Goal: Task Accomplishment & Management: Use online tool/utility

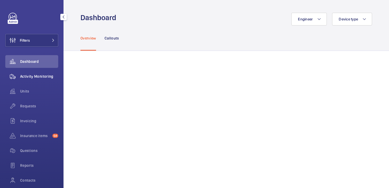
click at [33, 75] on span "Activity Monitoring" at bounding box center [39, 76] width 38 height 5
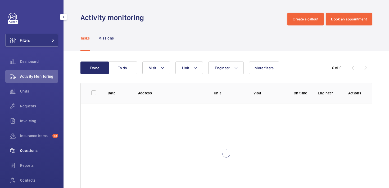
scroll to position [39, 0]
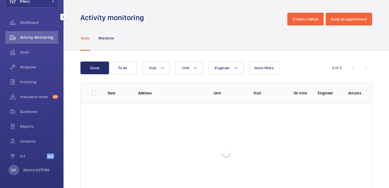
click at [13, 175] on div "Filters Dashboard Activity Monitoring Units Requests Invoicing Insurance items …" at bounding box center [32, 94] width 64 height 188
click at [13, 171] on p "MA" at bounding box center [13, 169] width 5 height 5
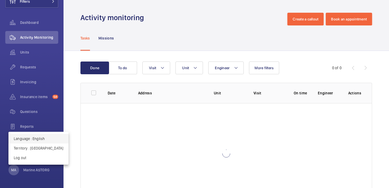
click at [34, 138] on p "Language : English" at bounding box center [38, 138] width 49 height 5
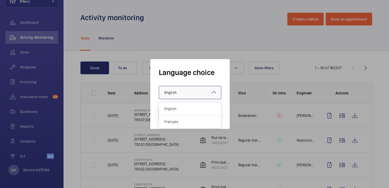
click at [183, 92] on div "× English" at bounding box center [176, 92] width 25 height 5
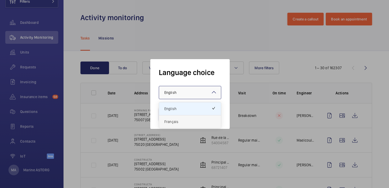
click at [171, 120] on span "Français" at bounding box center [189, 121] width 51 height 5
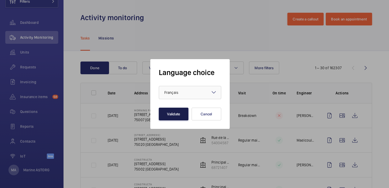
click at [165, 110] on button "Validate" at bounding box center [174, 113] width 30 height 13
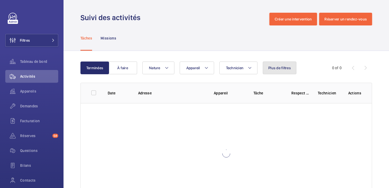
click at [281, 72] on button "Plus de filtres" at bounding box center [280, 67] width 34 height 13
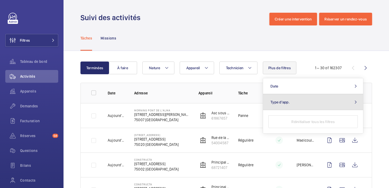
click at [283, 103] on span "Type d'app." at bounding box center [279, 102] width 19 height 4
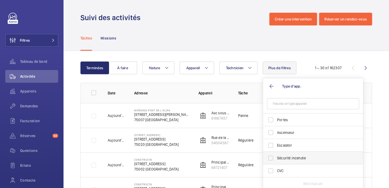
click at [280, 153] on label "Sécurité incendie" at bounding box center [309, 157] width 92 height 13
click at [276, 153] on input "Sécurité incendie" at bounding box center [270, 157] width 11 height 11
checkbox input "true"
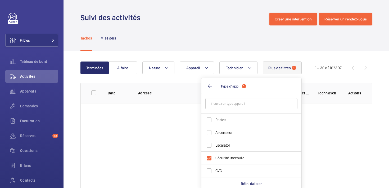
click at [208, 43] on div "Tâches Missions" at bounding box center [226, 37] width 292 height 25
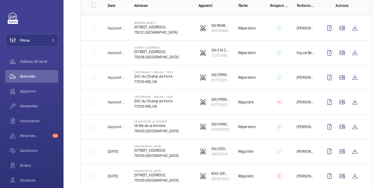
scroll to position [93, 0]
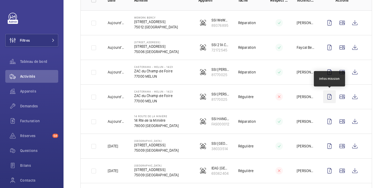
click at [327, 99] on wm-front-icon-button at bounding box center [329, 96] width 13 height 13
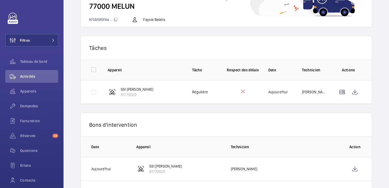
scroll to position [85, 0]
